Goal: Information Seeking & Learning: Understand process/instructions

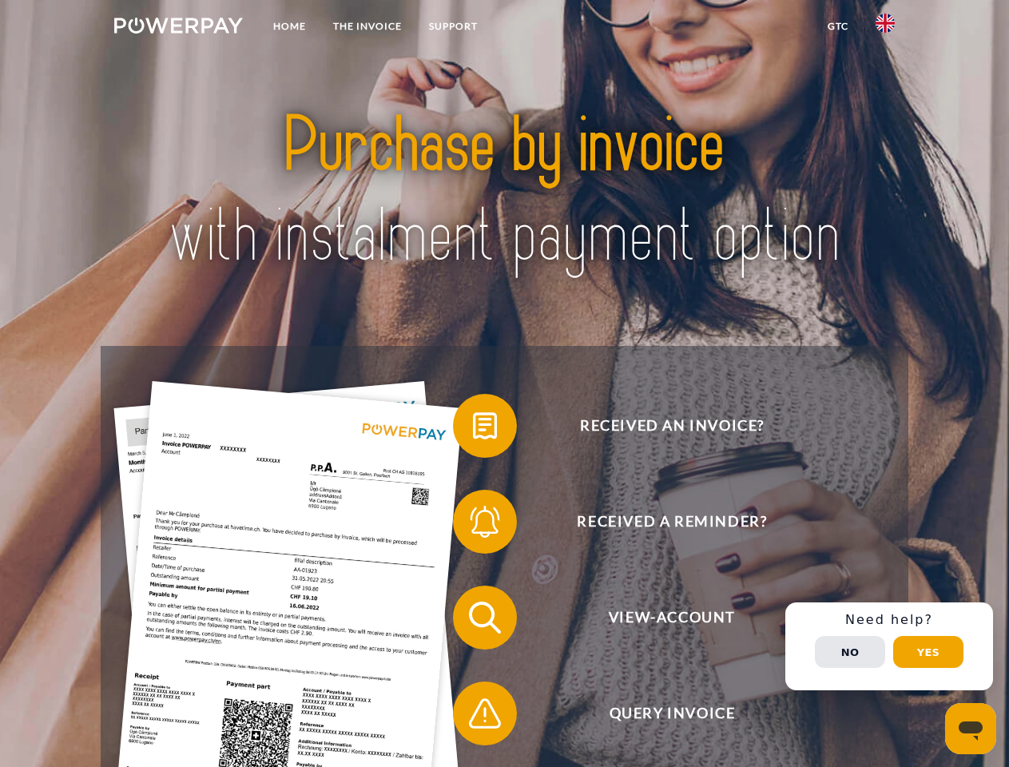
click at [178, 28] on img at bounding box center [178, 26] width 129 height 16
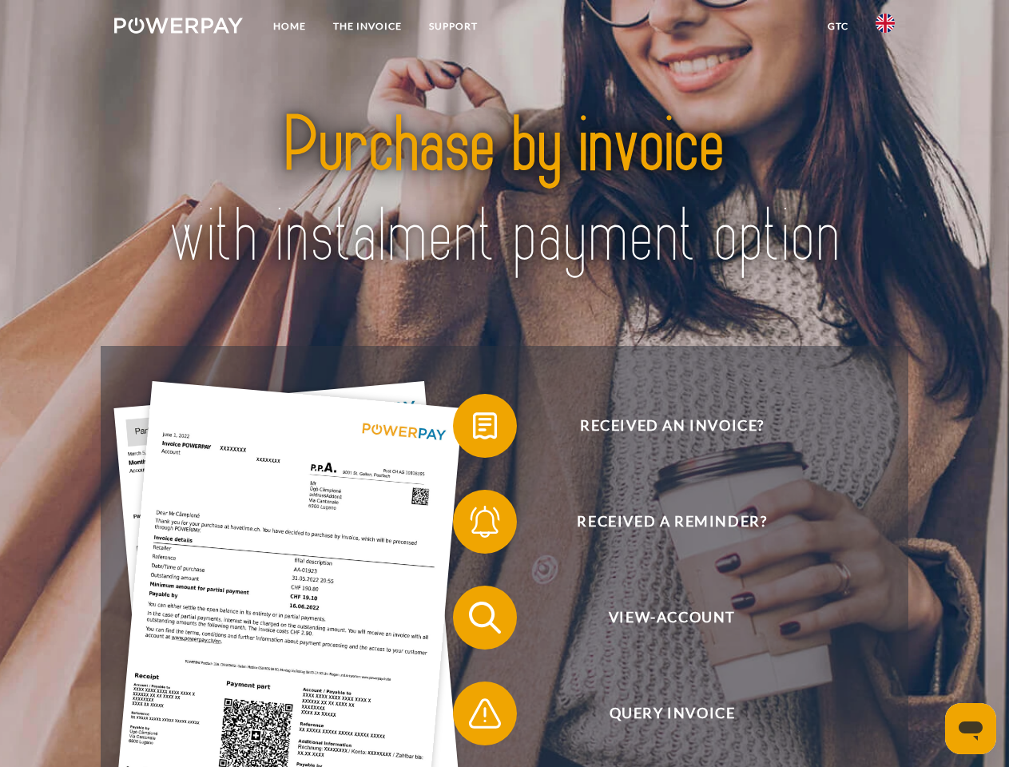
click at [885, 28] on img at bounding box center [885, 23] width 19 height 19
click at [837, 26] on link "GTC" at bounding box center [838, 26] width 48 height 29
click at [473, 429] on span at bounding box center [461, 426] width 80 height 80
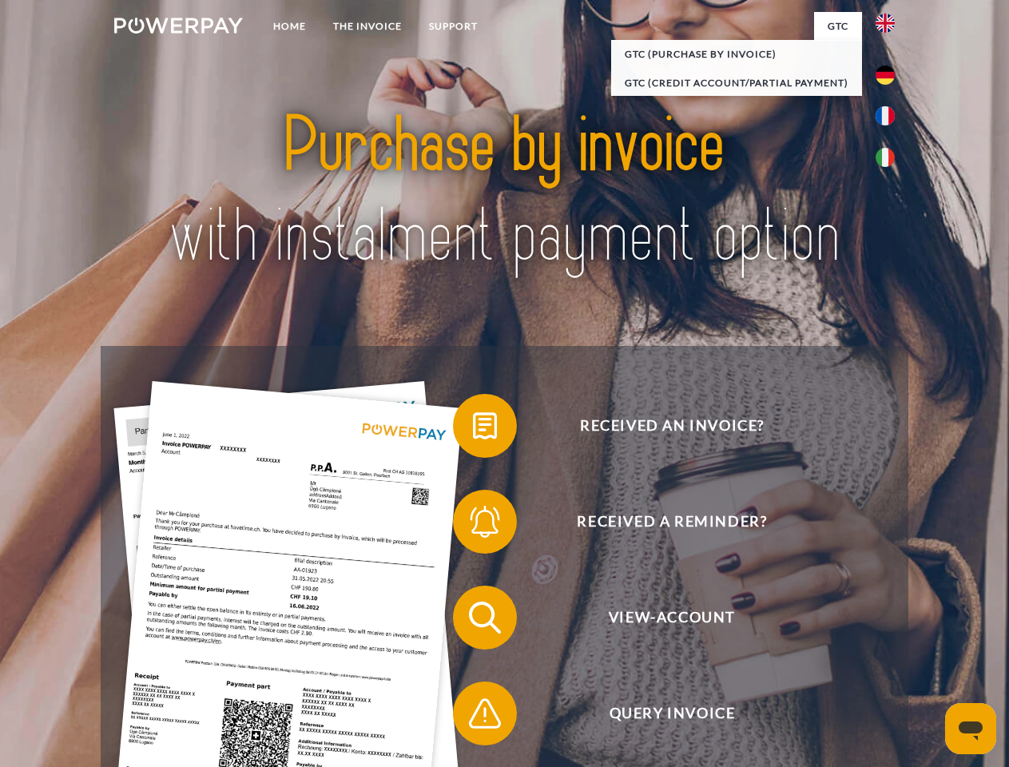
click at [473, 525] on div "Received an invoice? Received a reminder? View-Account Query Invoice" at bounding box center [504, 665] width 807 height 639
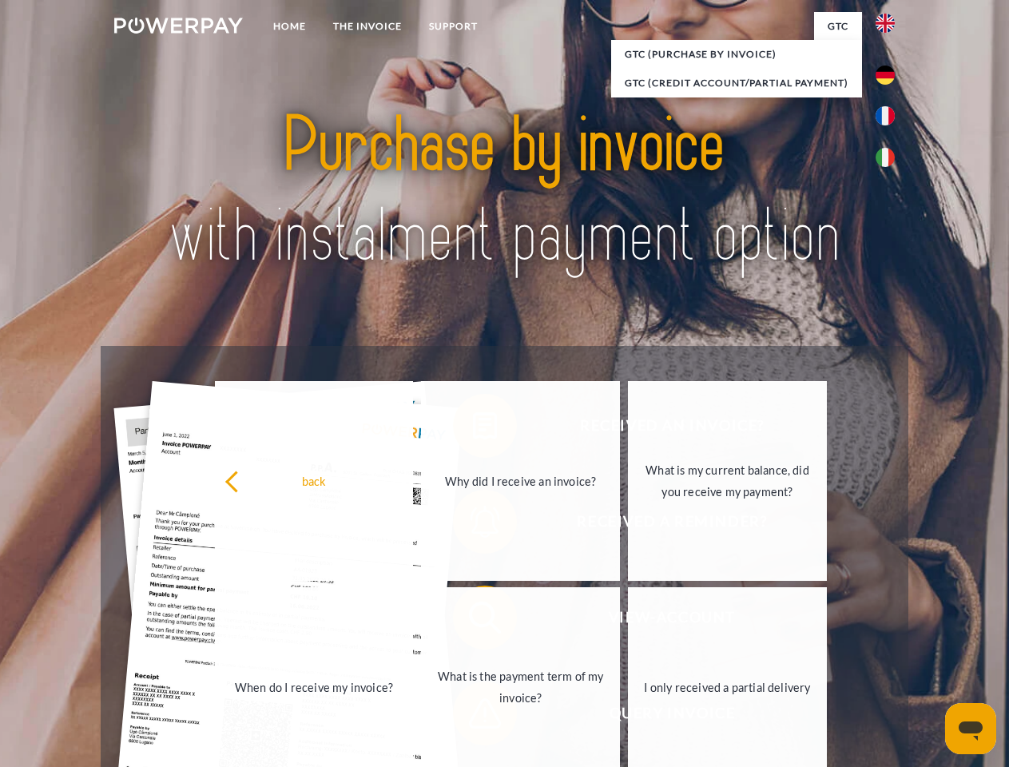
click at [473, 621] on link "What is the payment term of my invoice?" at bounding box center [520, 687] width 199 height 200
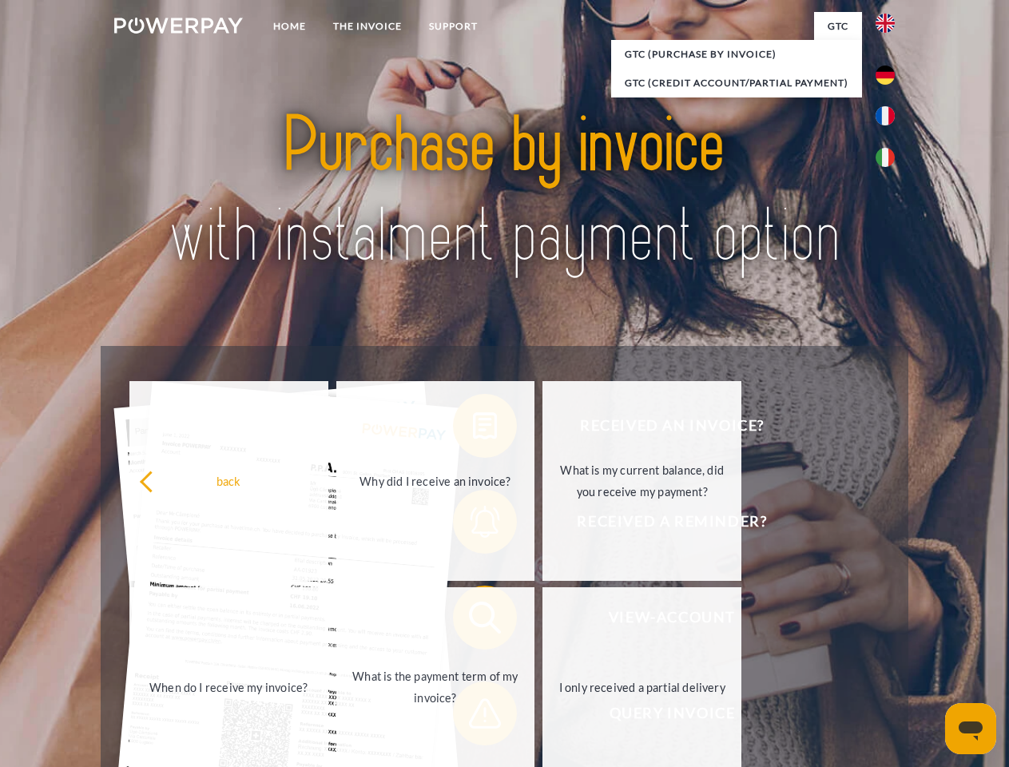
click at [473, 717] on span at bounding box center [461, 713] width 80 height 80
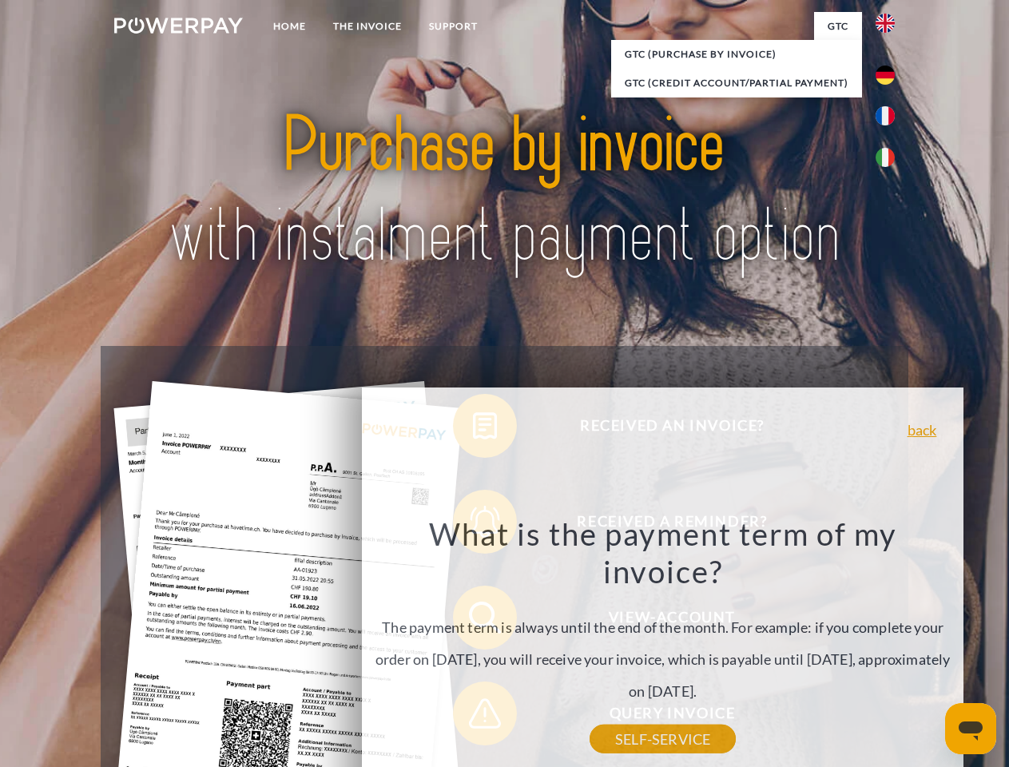
click at [889, 646] on div "Received an invoice? Received a reminder? View-Account Query Invoice" at bounding box center [504, 665] width 807 height 639
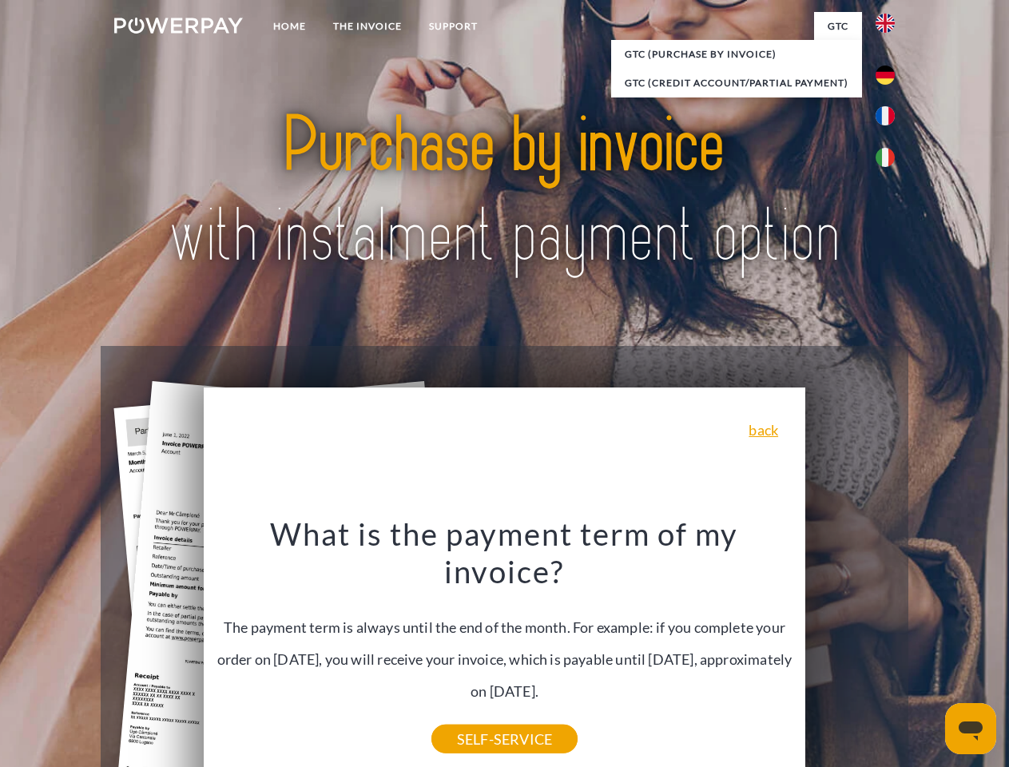
click at [850, 649] on span "View-Account" at bounding box center [671, 618] width 391 height 64
click at [928, 652] on header "Home THE INVOICE Support" at bounding box center [504, 551] width 1009 height 1103
